Goal: Task Accomplishment & Management: Manage account settings

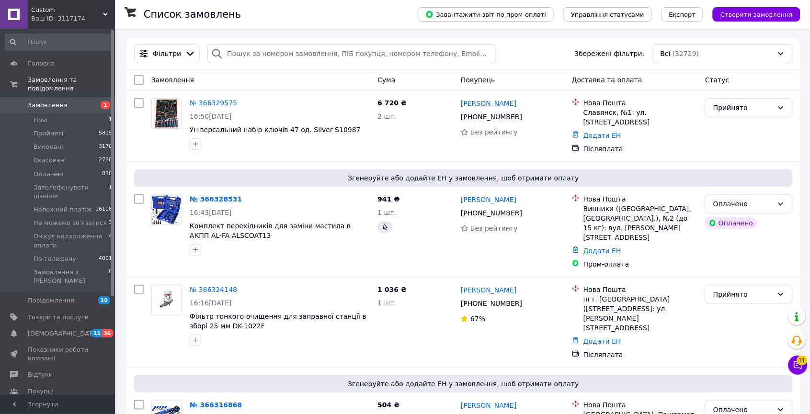
click at [45, 107] on span "Замовлення" at bounding box center [48, 105] width 40 height 9
click at [62, 101] on span "Замовлення" at bounding box center [48, 105] width 40 height 9
click at [253, 46] on input "search" at bounding box center [351, 53] width 288 height 19
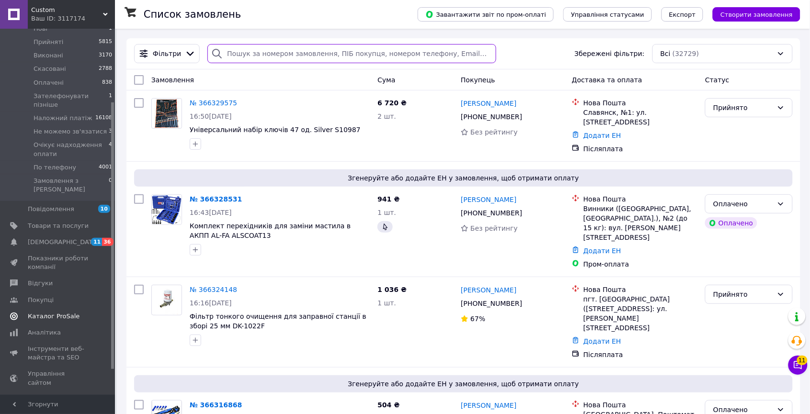
scroll to position [107, 0]
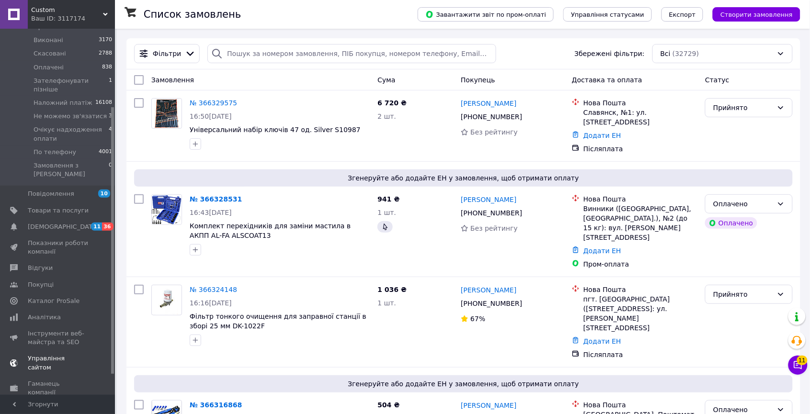
click at [80, 354] on span "Управління сайтом" at bounding box center [58, 362] width 61 height 17
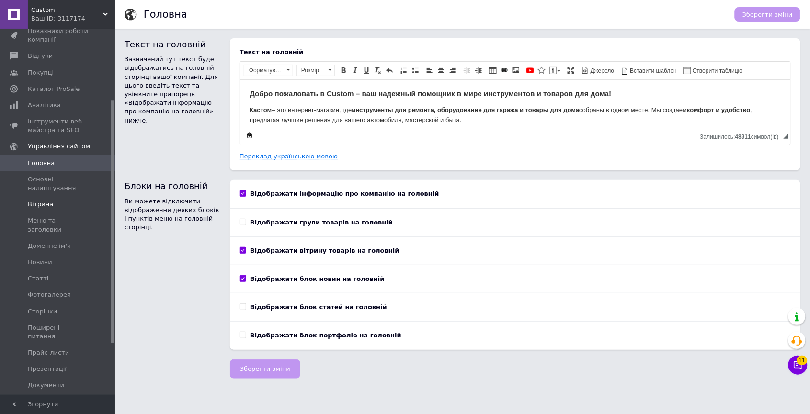
click at [47, 200] on span "Вітрина" at bounding box center [40, 204] width 25 height 9
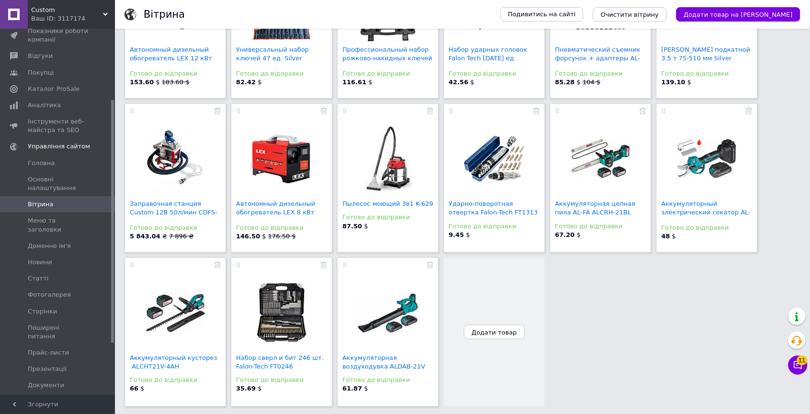
scroll to position [154, 0]
click at [495, 336] on span "Додати товар" at bounding box center [494, 332] width 45 height 7
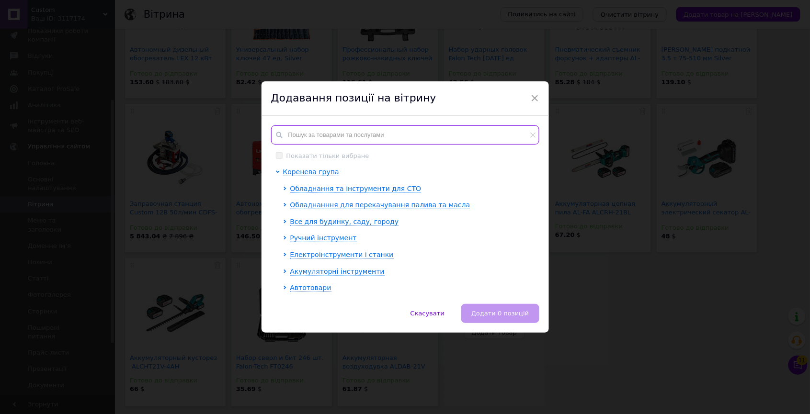
click at [334, 133] on input "text" at bounding box center [405, 134] width 268 height 19
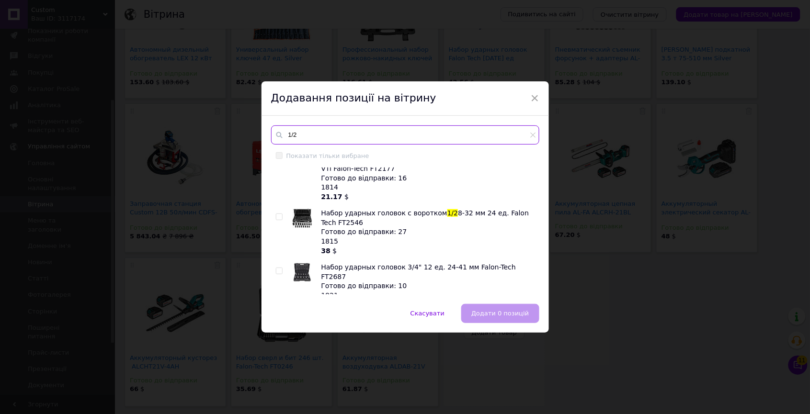
scroll to position [462, 0]
type input "1/2"
click at [276, 215] on input "checkbox" at bounding box center [279, 218] width 6 height 6
checkbox input "true"
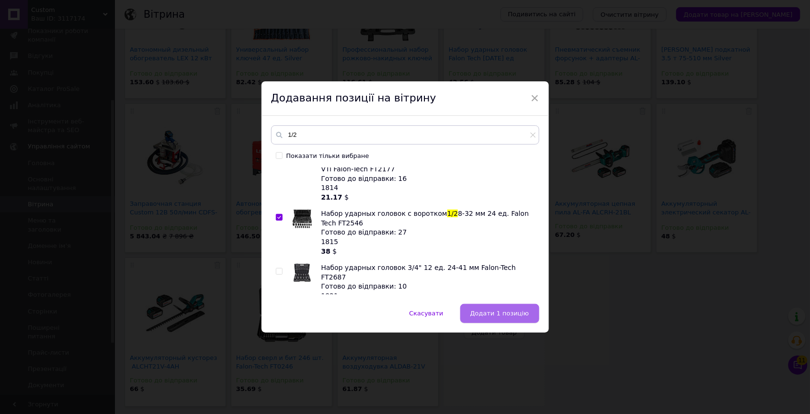
click at [483, 308] on button "Додати 1 позицію" at bounding box center [499, 313] width 79 height 19
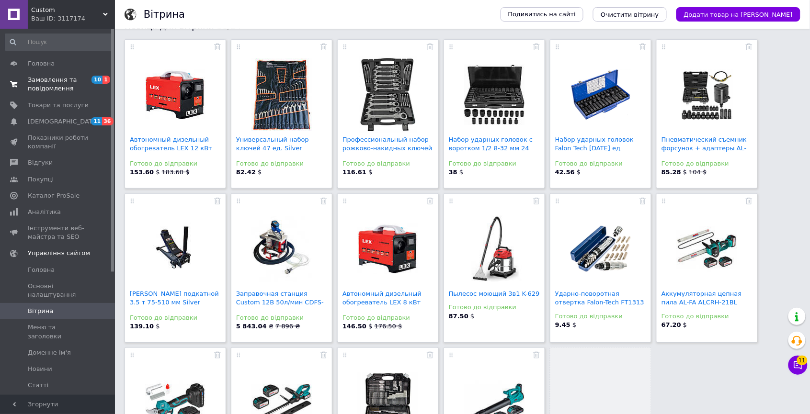
scroll to position [0, 0]
click at [55, 80] on span "Замовлення та повідомлення" at bounding box center [58, 84] width 61 height 17
